Goal: Register for event/course

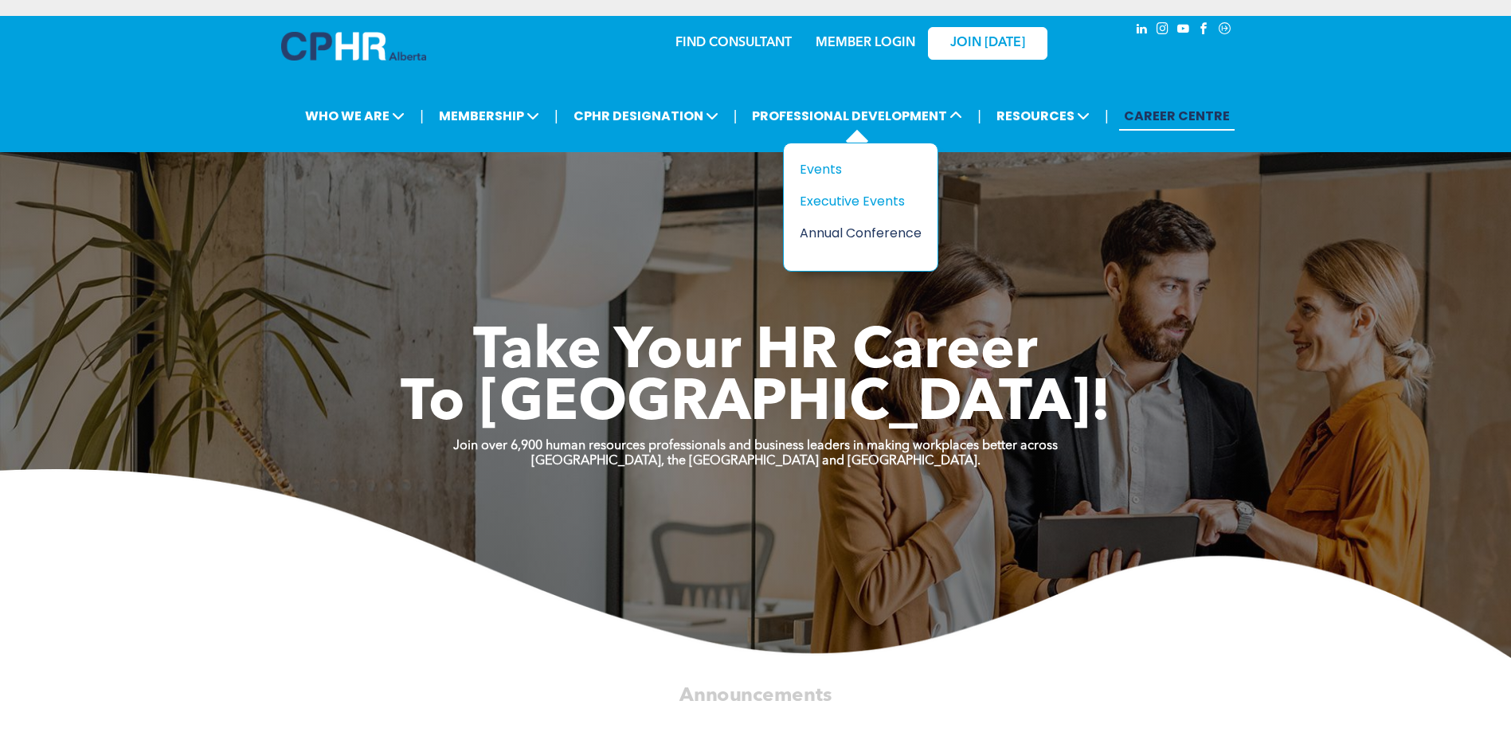
click at [832, 228] on div "Annual Conference" at bounding box center [855, 233] width 110 height 20
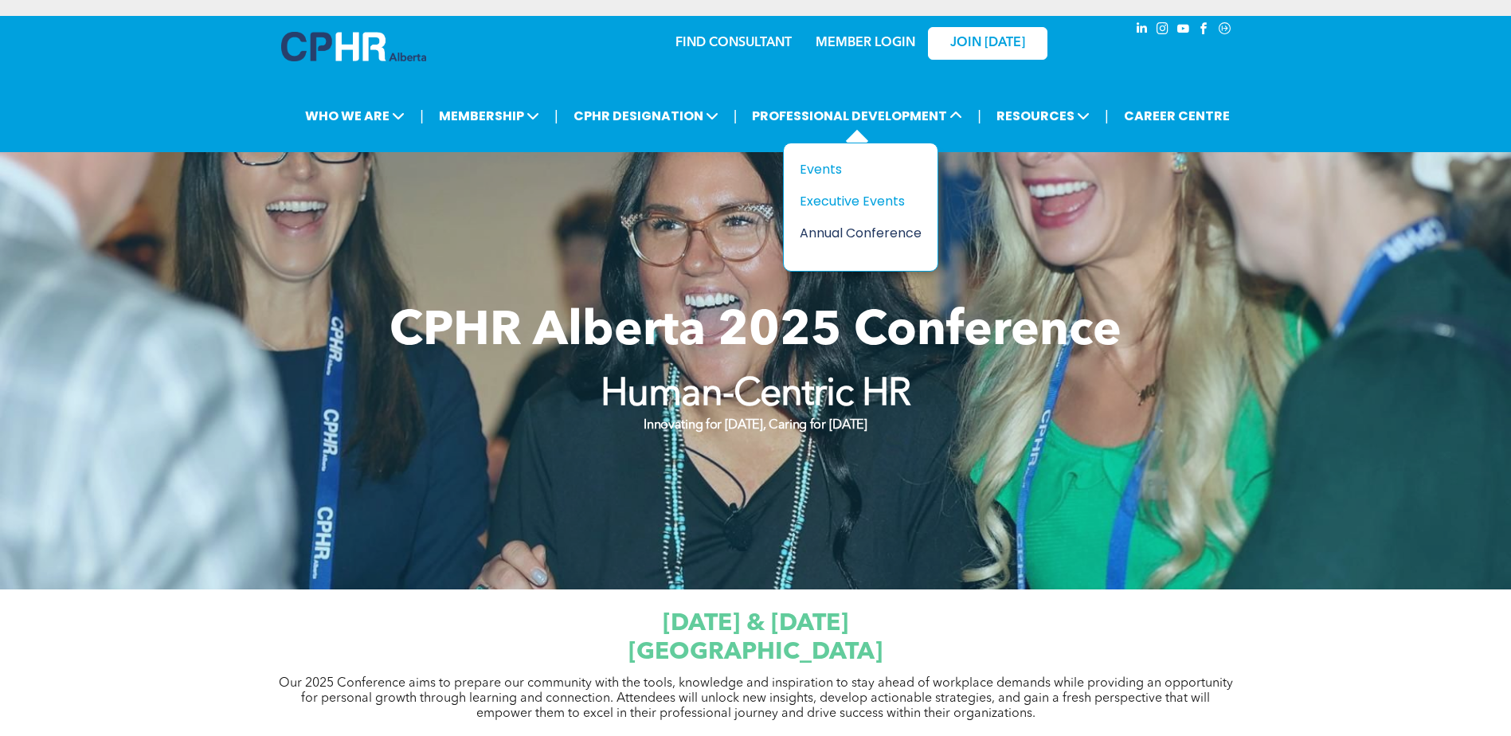
click at [852, 237] on div "Annual Conference" at bounding box center [855, 233] width 110 height 20
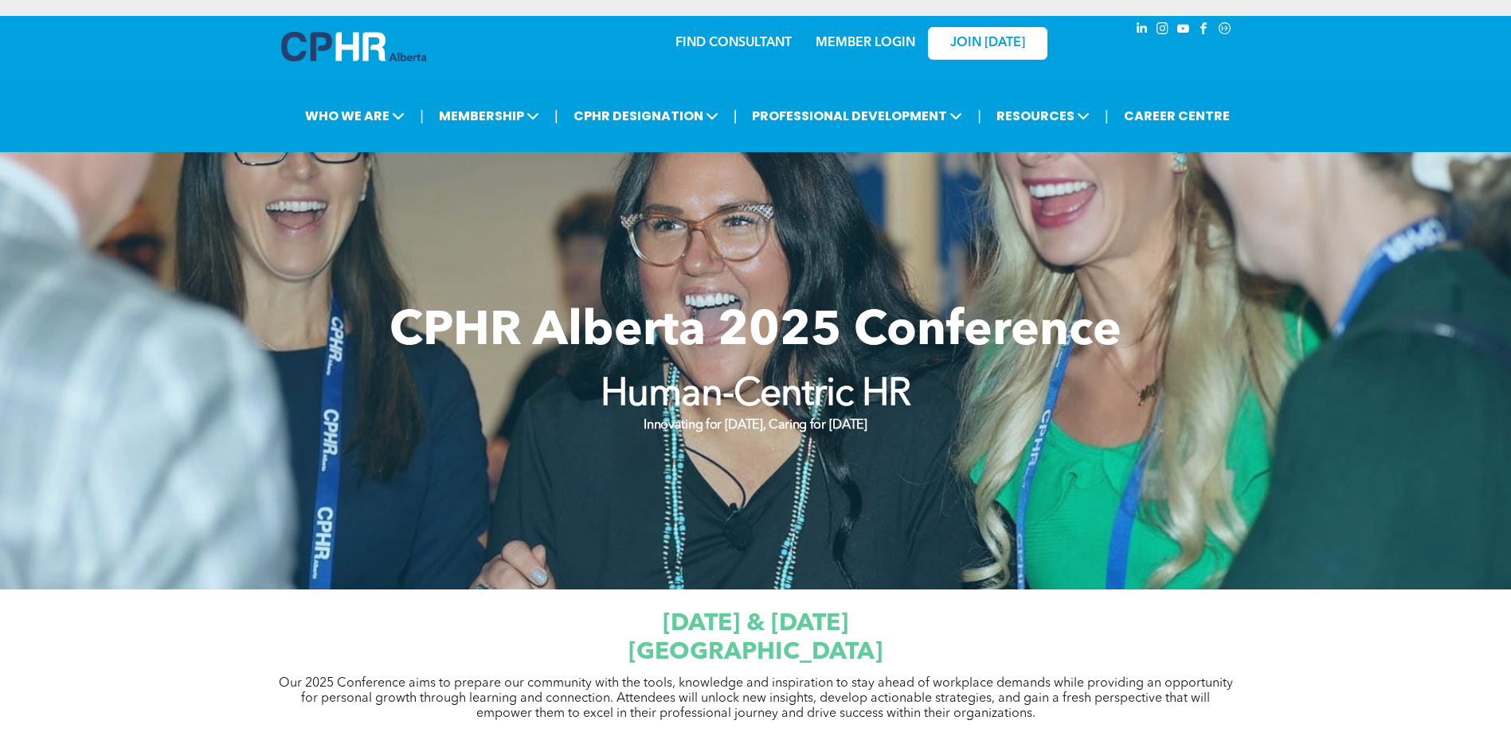
scroll to position [398, 0]
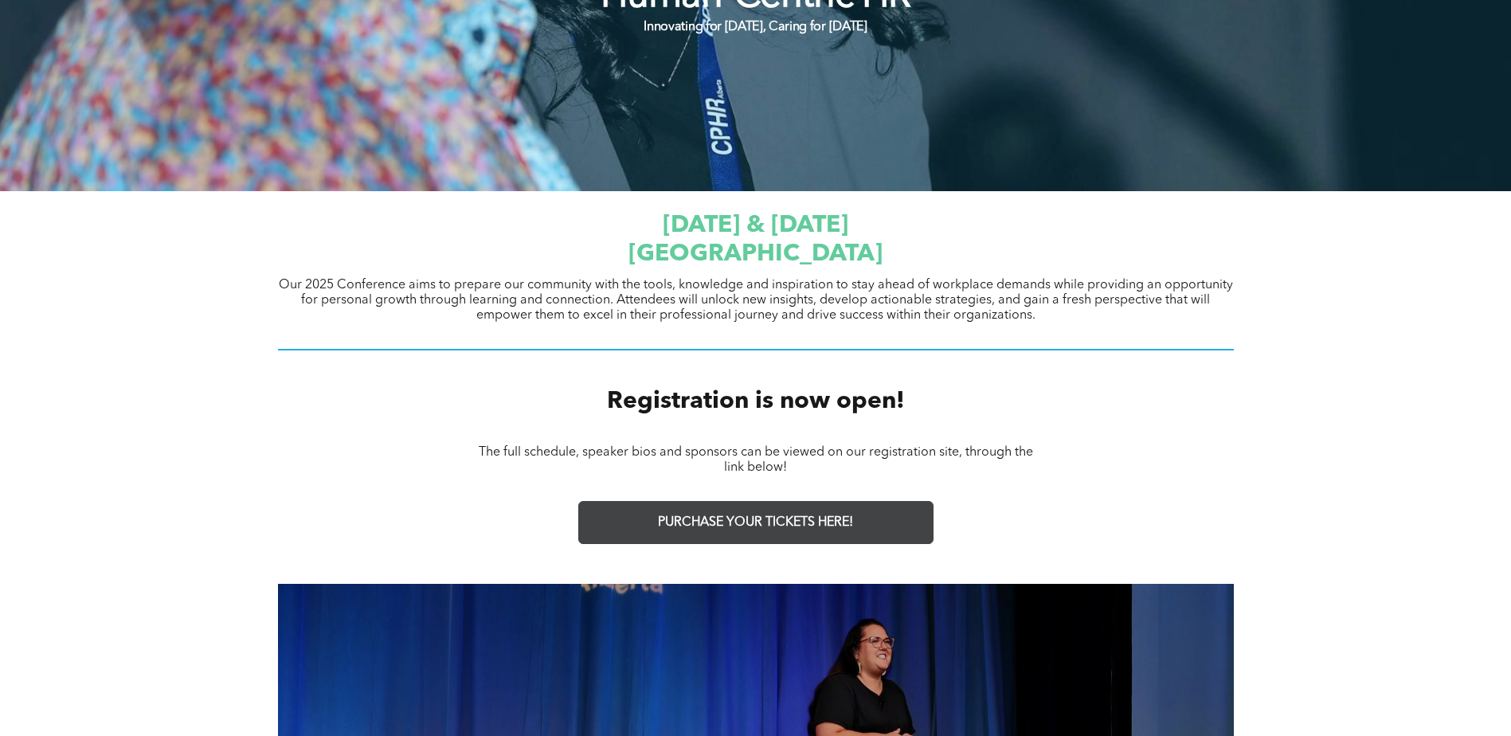
click at [694, 519] on span "PURCHASE YOUR TICKETS HERE!" at bounding box center [755, 522] width 195 height 15
